Goal: Task Accomplishment & Management: Complete application form

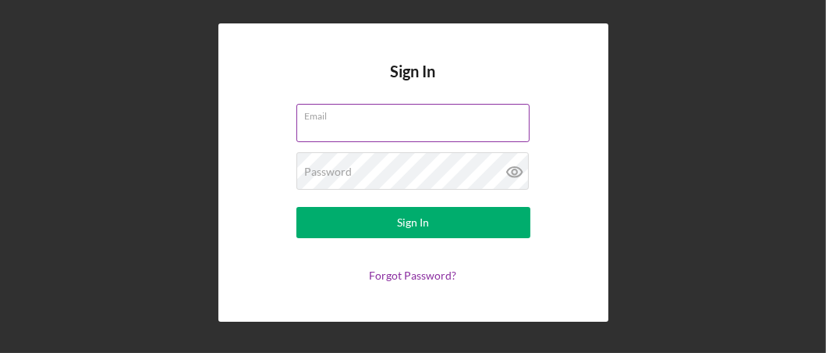
click at [342, 132] on input "Email" at bounding box center [412, 122] width 233 height 37
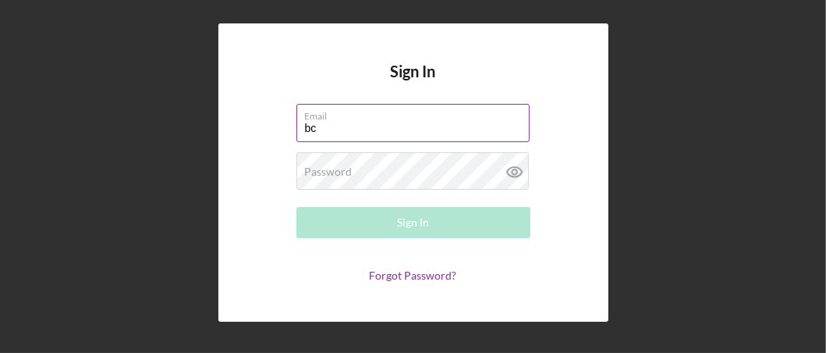
type input "[EMAIL_ADDRESS][DOMAIN_NAME]"
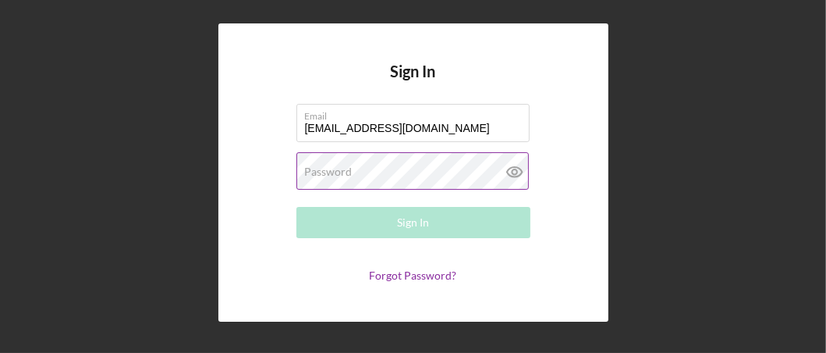
click at [347, 175] on label "Password" at bounding box center [329, 171] width 48 height 12
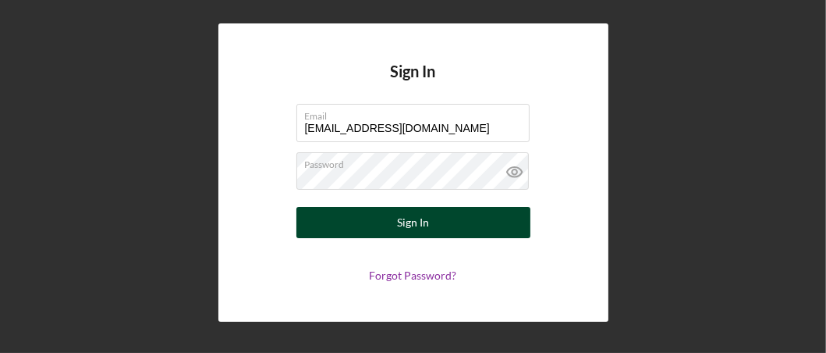
click at [362, 222] on button "Sign In" at bounding box center [413, 222] width 234 height 31
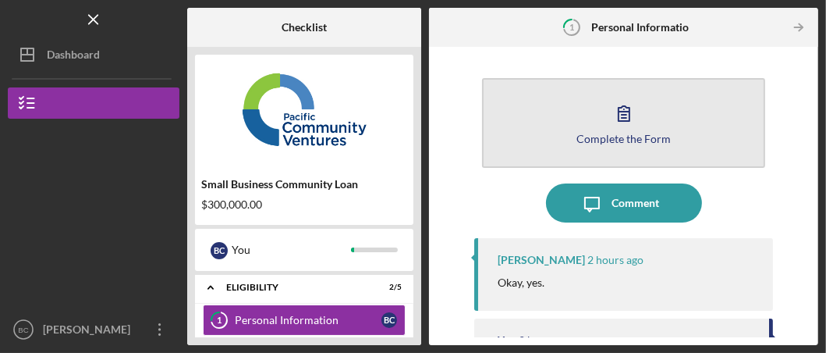
click at [530, 130] on button "Complete the Form Form" at bounding box center [623, 123] width 283 height 90
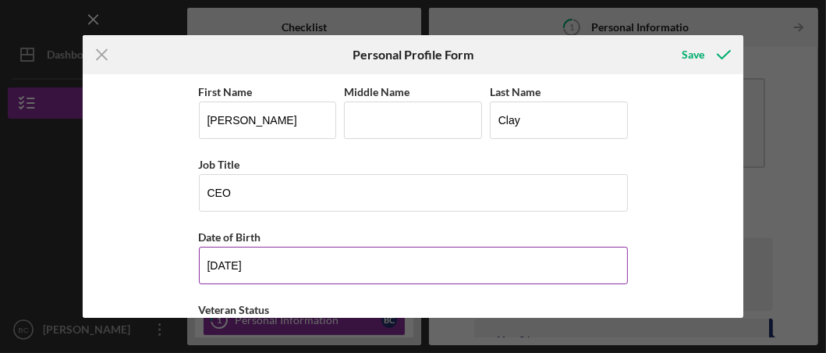
scroll to position [155, 0]
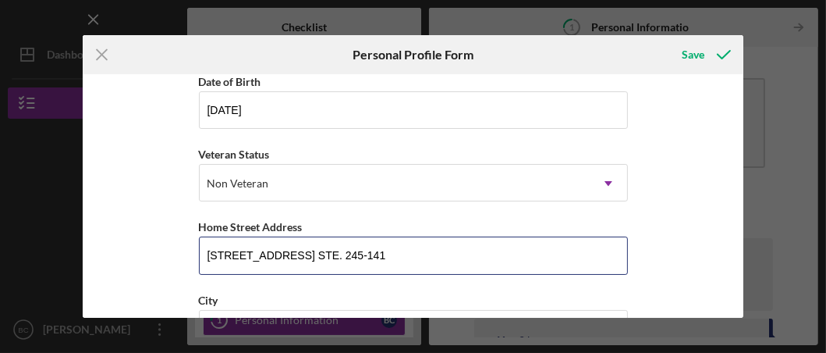
drag, startPoint x: 368, startPoint y: 254, endPoint x: 186, endPoint y: 263, distance: 182.0
click at [186, 263] on div "First Name [PERSON_NAME] Middle Name Last Name [PERSON_NAME] Job Title CEO Date…" at bounding box center [413, 195] width 661 height 243
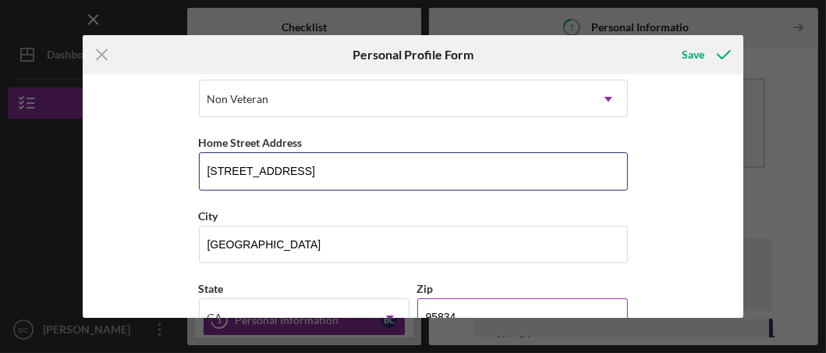
scroll to position [311, 0]
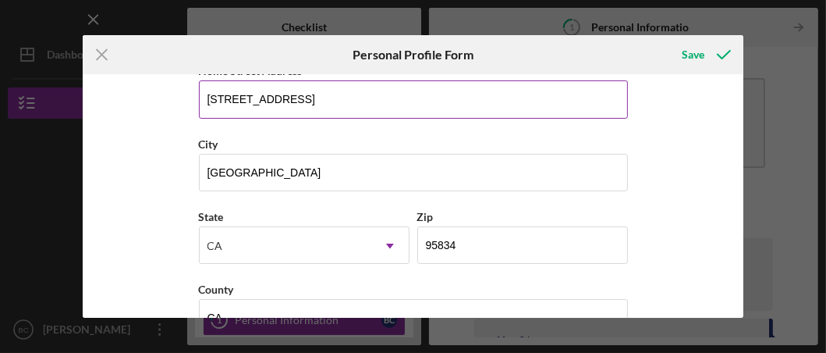
drag, startPoint x: 434, startPoint y: 103, endPoint x: 309, endPoint y: 106, distance: 125.6
click at [309, 106] on input "[STREET_ADDRESS]" at bounding box center [413, 98] width 429 height 37
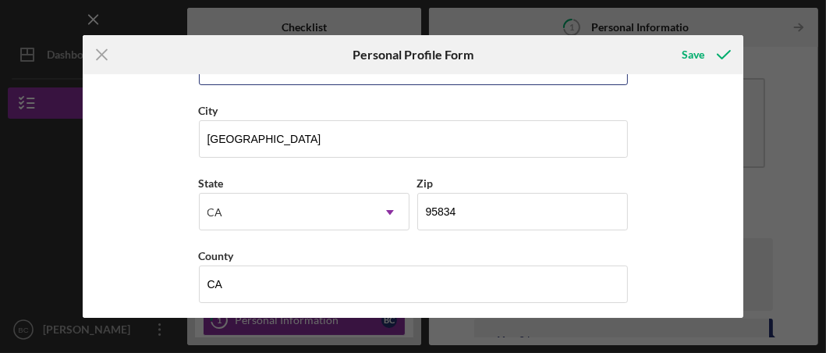
scroll to position [351, 0]
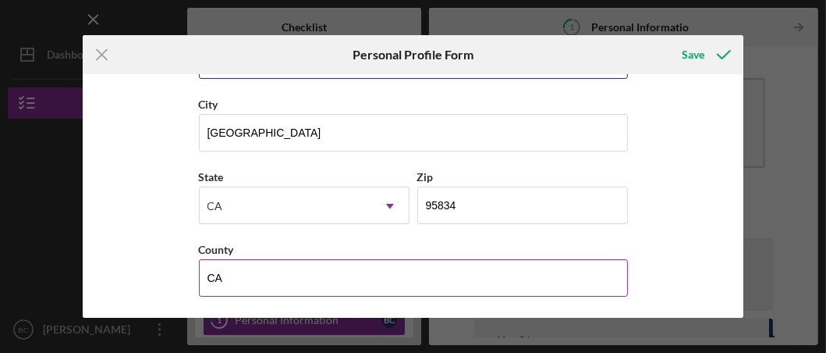
type input "[STREET_ADDRESS]"
drag, startPoint x: 220, startPoint y: 273, endPoint x: 204, endPoint y: 278, distance: 17.3
click at [204, 278] on input "CA" at bounding box center [413, 277] width 429 height 37
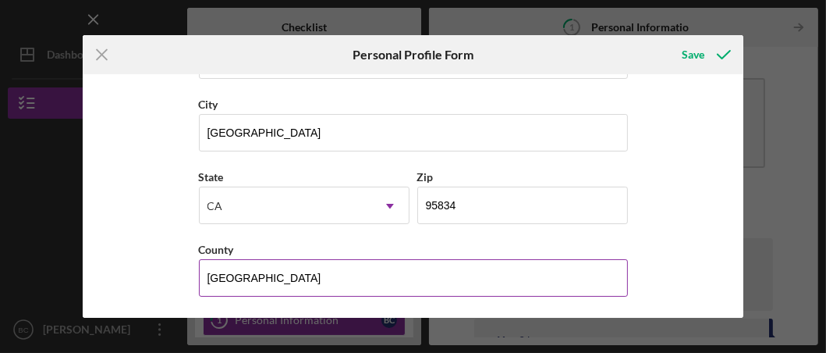
click at [378, 269] on input "[GEOGRAPHIC_DATA]" at bounding box center [413, 277] width 429 height 37
type input "[GEOGRAPHIC_DATA]"
drag, startPoint x: 506, startPoint y: 251, endPoint x: 513, endPoint y: 259, distance: 10.5
click at [508, 254] on div "County" at bounding box center [413, 249] width 429 height 20
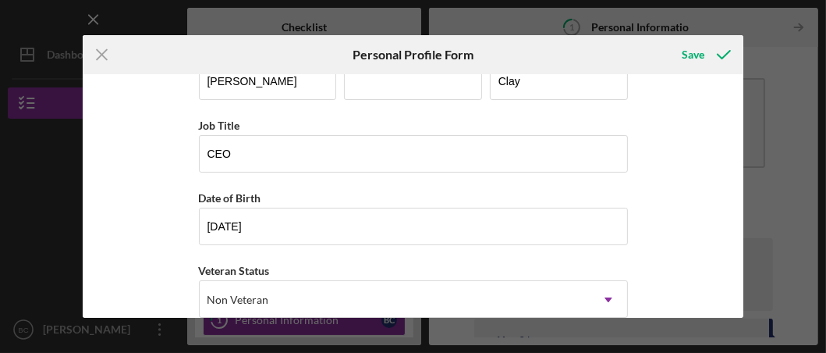
scroll to position [0, 0]
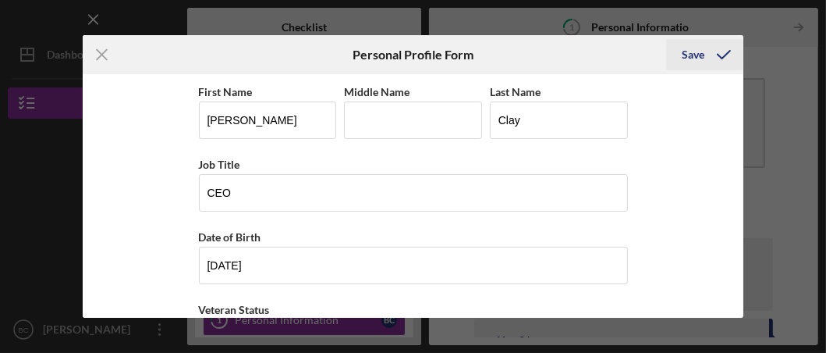
click at [694, 51] on div "Save" at bounding box center [693, 54] width 23 height 31
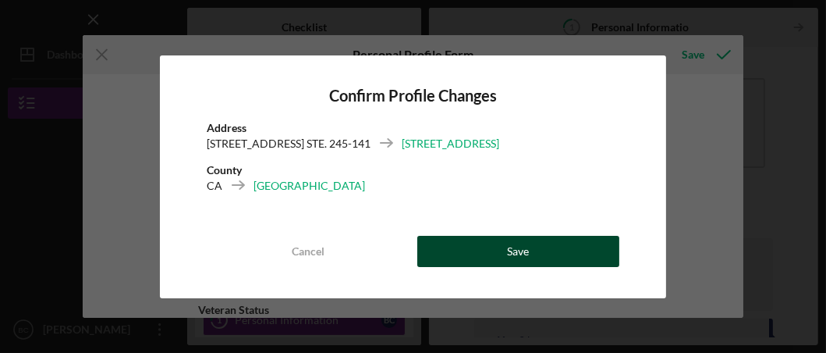
click at [520, 250] on div "Save" at bounding box center [518, 251] width 22 height 31
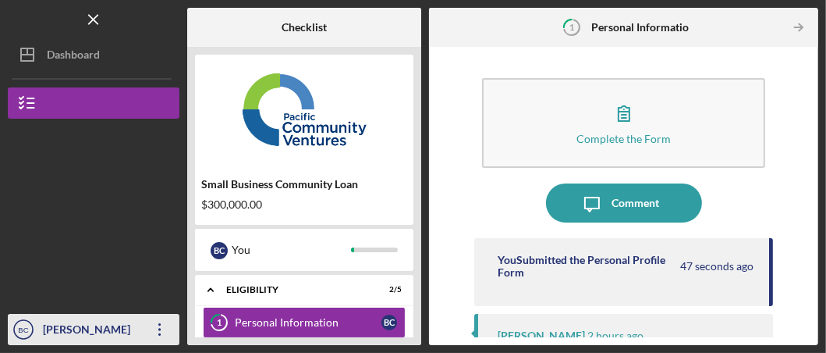
click at [159, 334] on icon "button" at bounding box center [159, 329] width 2 height 12
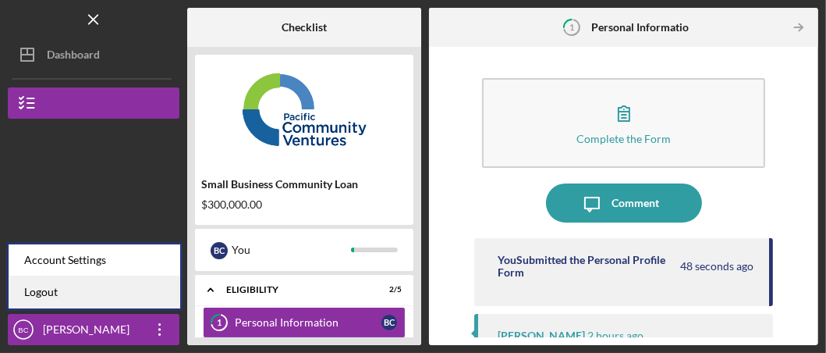
click at [35, 292] on link "Logout" at bounding box center [95, 292] width 172 height 32
